Goal: Navigation & Orientation: Find specific page/section

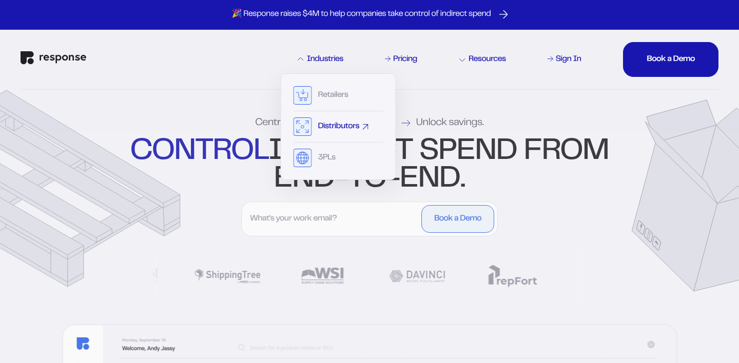
click at [335, 128] on div "Distributors" at bounding box center [339, 127] width 42 height 8
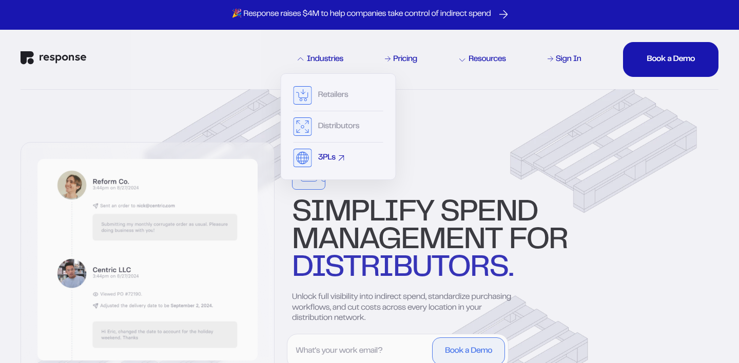
click at [322, 155] on div "3PLs" at bounding box center [326, 158] width 17 height 8
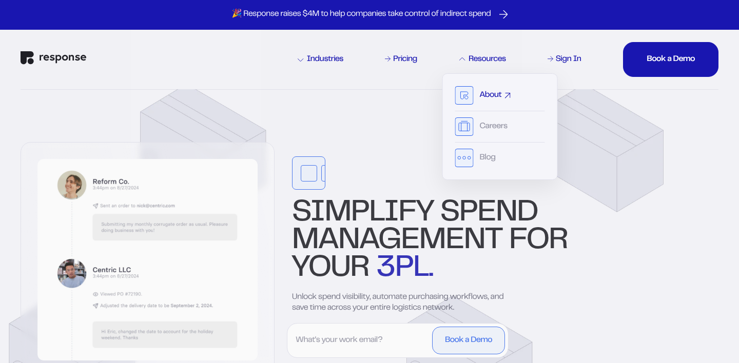
click at [496, 98] on div "About" at bounding box center [490, 95] width 22 height 8
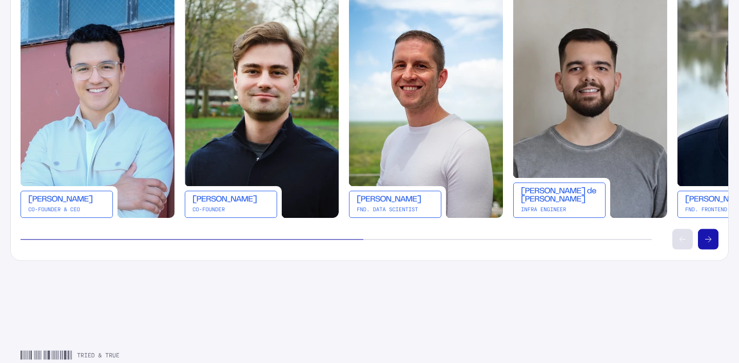
scroll to position [1952, 0]
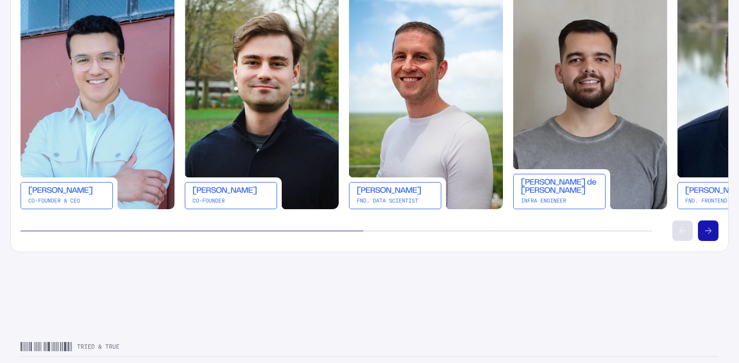
click at [56, 189] on div "[PERSON_NAME]" at bounding box center [66, 191] width 77 height 8
click at [92, 97] on img at bounding box center [98, 97] width 154 height 225
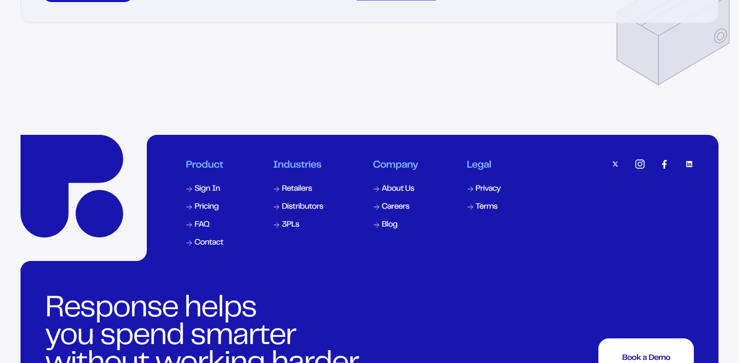
scroll to position [3439, 0]
